Goal: Task Accomplishment & Management: Use online tool/utility

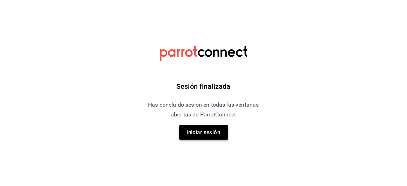
click at [212, 133] on button "Iniciar sesión" at bounding box center [203, 132] width 49 height 15
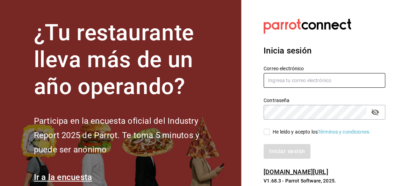
click at [282, 79] on input "text" at bounding box center [325, 80] width 122 height 15
type input "[EMAIL_ADDRESS][DOMAIN_NAME]"
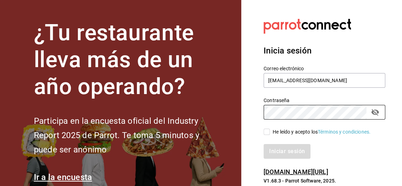
click at [266, 130] on input "He leído y acepto los Términos y condiciones." at bounding box center [267, 132] width 6 height 6
checkbox input "true"
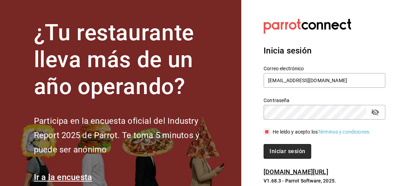
click at [279, 157] on button "Iniciar sesión" at bounding box center [288, 151] width 48 height 15
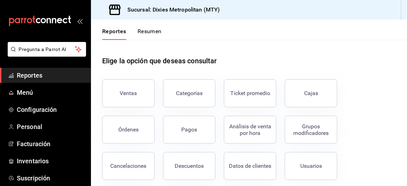
scroll to position [41, 0]
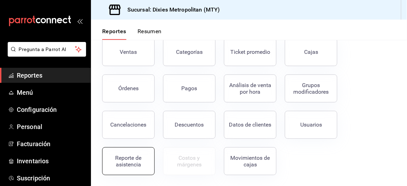
click at [133, 158] on div "Reporte de asistencia" at bounding box center [128, 161] width 43 height 13
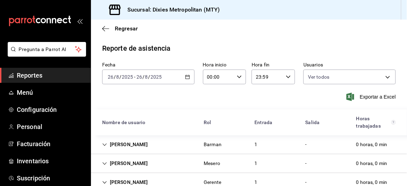
click at [128, 80] on input "2025" at bounding box center [127, 77] width 12 height 6
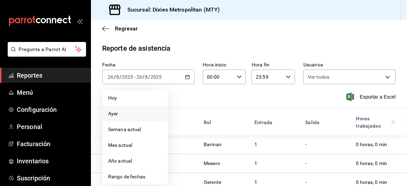
click at [123, 113] on span "Ayer" at bounding box center [135, 113] width 54 height 7
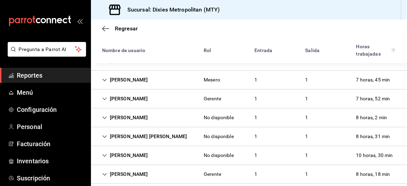
scroll to position [96, 0]
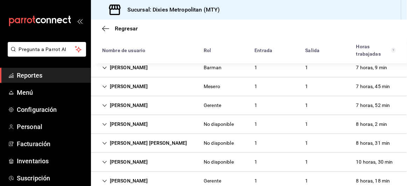
click at [105, 123] on icon "Cell" at bounding box center [104, 124] width 5 height 5
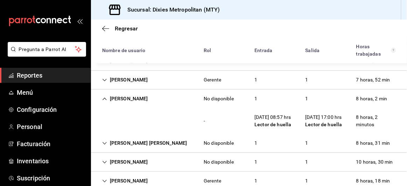
scroll to position [0, 0]
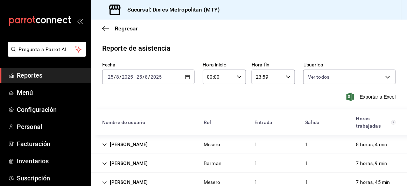
click at [186, 78] on icon "button" at bounding box center [187, 76] width 5 height 5
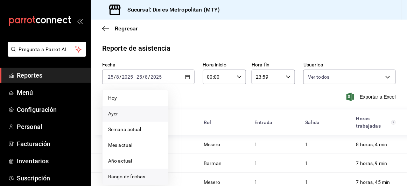
click at [124, 174] on span "Rango de fechas" at bounding box center [135, 176] width 54 height 7
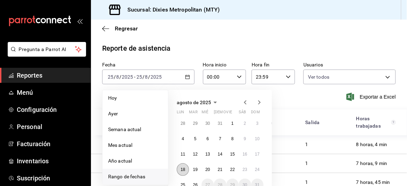
click at [182, 166] on button "18" at bounding box center [183, 169] width 12 height 13
click at [261, 171] on button "24" at bounding box center [257, 169] width 12 height 13
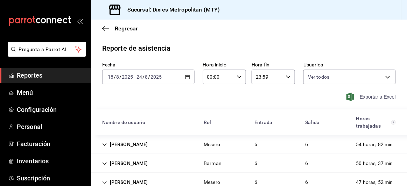
click at [366, 100] on span "Exportar a Excel" at bounding box center [372, 97] width 48 height 8
